Goal: Communication & Community: Answer question/provide support

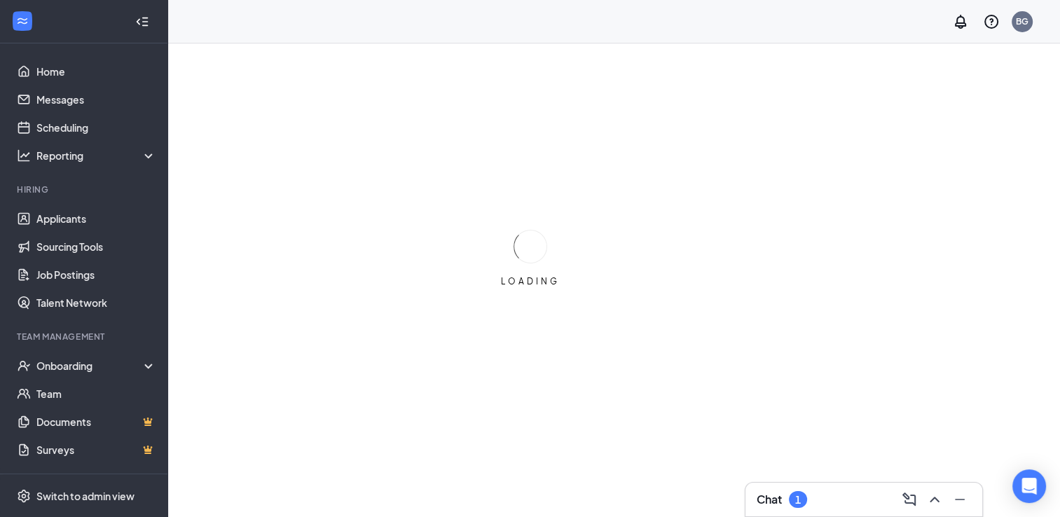
click at [797, 499] on div "1" at bounding box center [798, 500] width 6 height 12
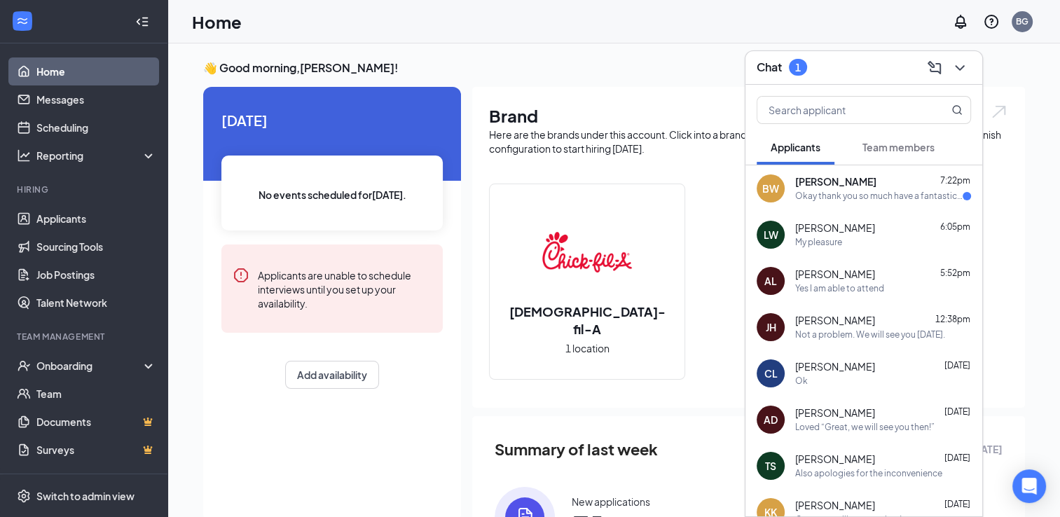
click at [857, 197] on div "Okay thank you so much have a fantastic night" at bounding box center [878, 196] width 167 height 12
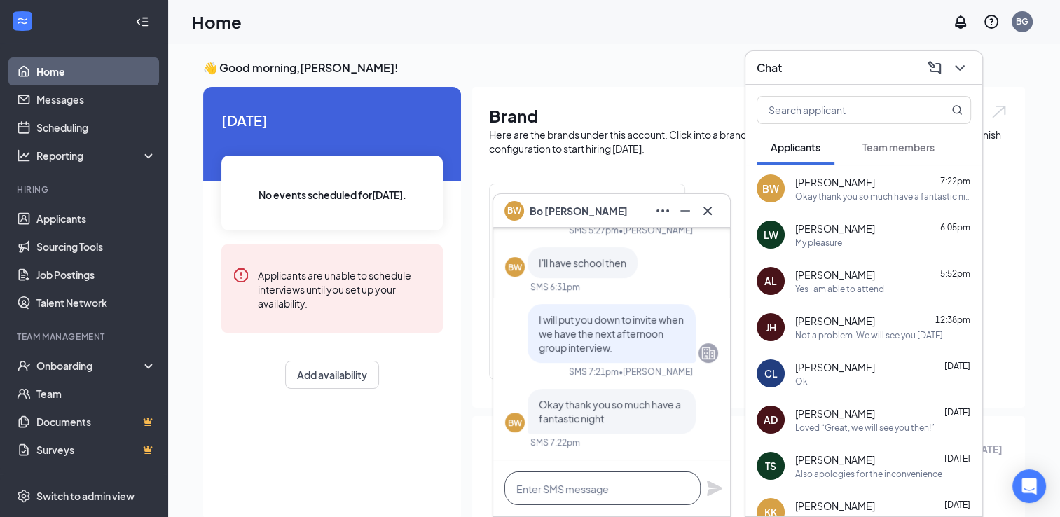
click at [622, 494] on textarea at bounding box center [602, 488] width 196 height 34
type textarea "T"
type textarea "O"
type textarea "My pleasure!"
click at [707, 483] on icon "Plane" at bounding box center [714, 487] width 15 height 15
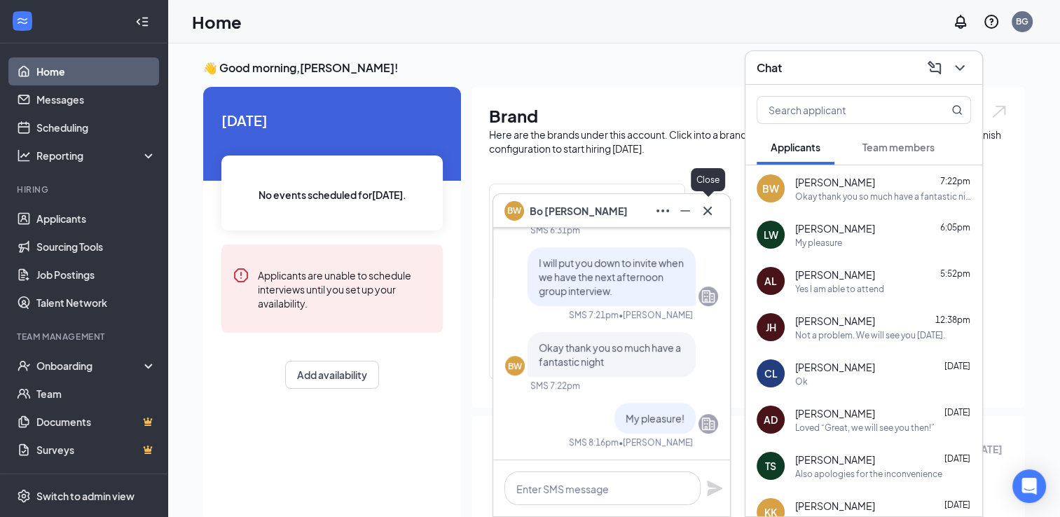
click at [709, 214] on icon "Cross" at bounding box center [707, 210] width 17 height 17
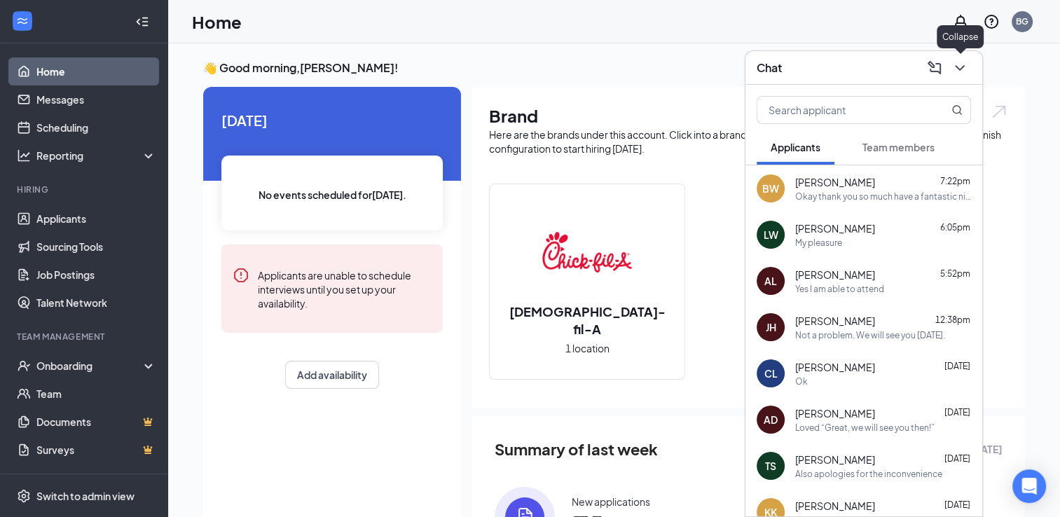
click at [958, 70] on icon "ChevronDown" at bounding box center [959, 68] width 17 height 17
